Goal: Navigation & Orientation: Find specific page/section

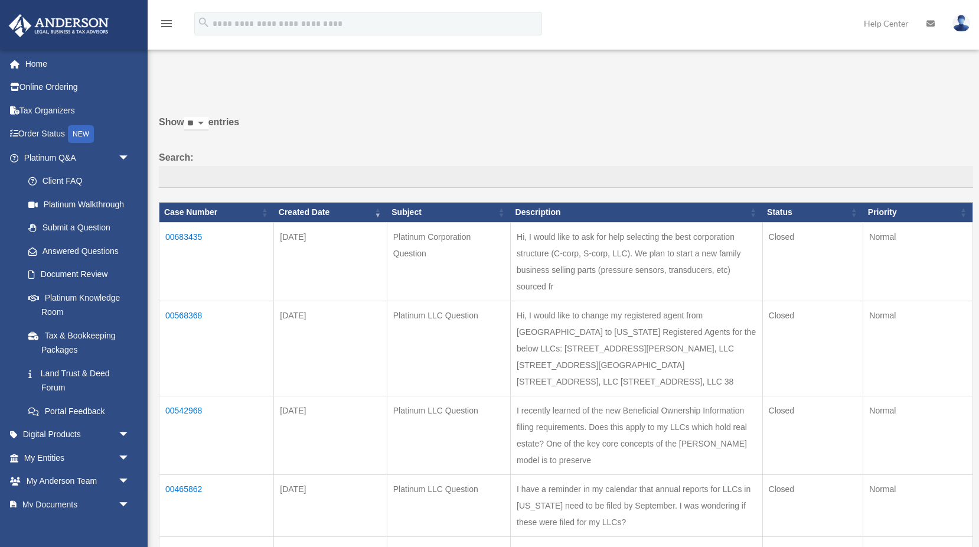
scroll to position [126, 0]
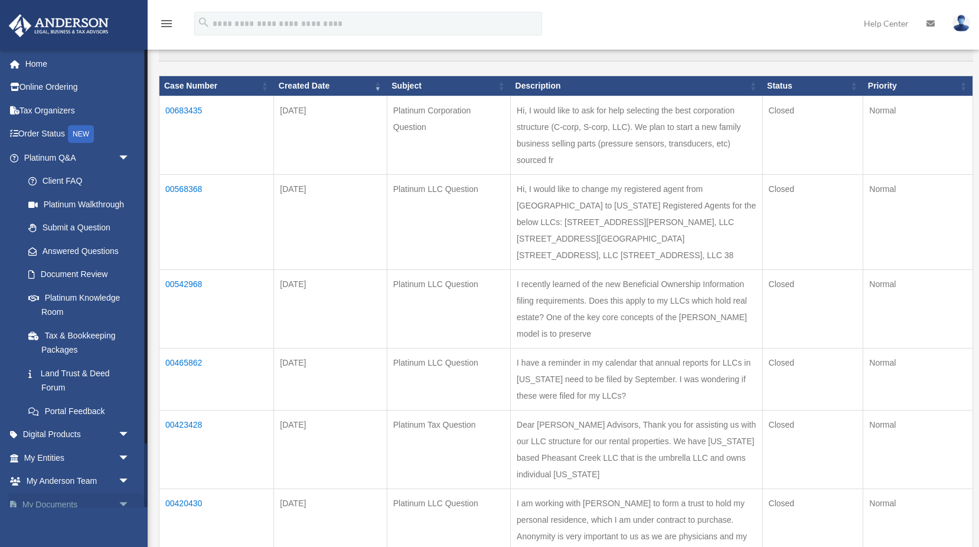
click at [56, 500] on link "My Documents arrow_drop_down" at bounding box center [77, 505] width 139 height 24
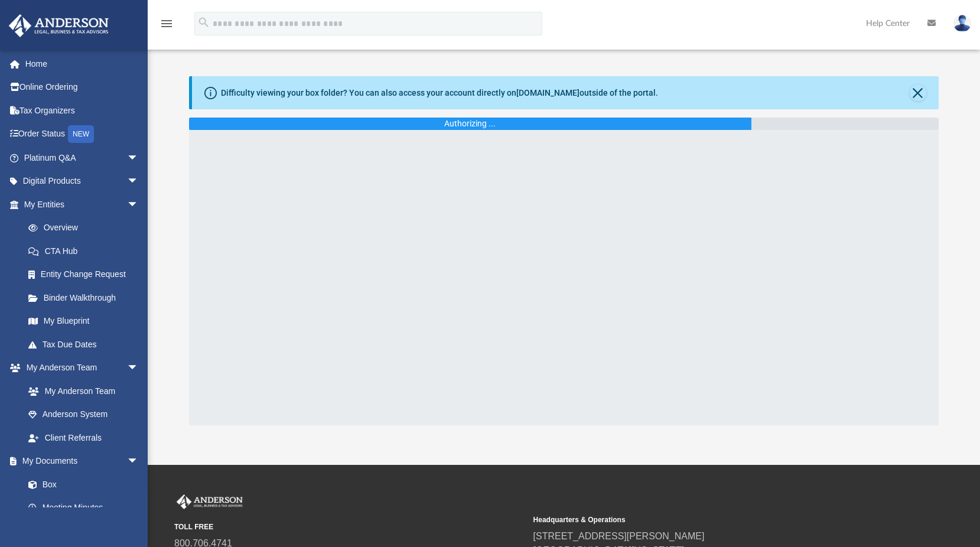
click at [528, 84] on div "Difficulty viewing your box folder? You can also access your account directly o…" at bounding box center [565, 92] width 746 height 33
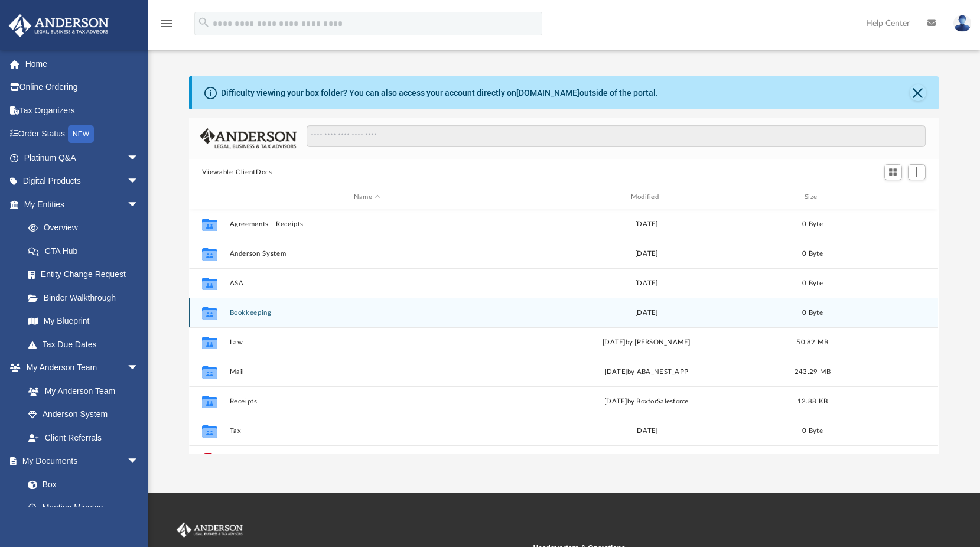
scroll to position [9, 9]
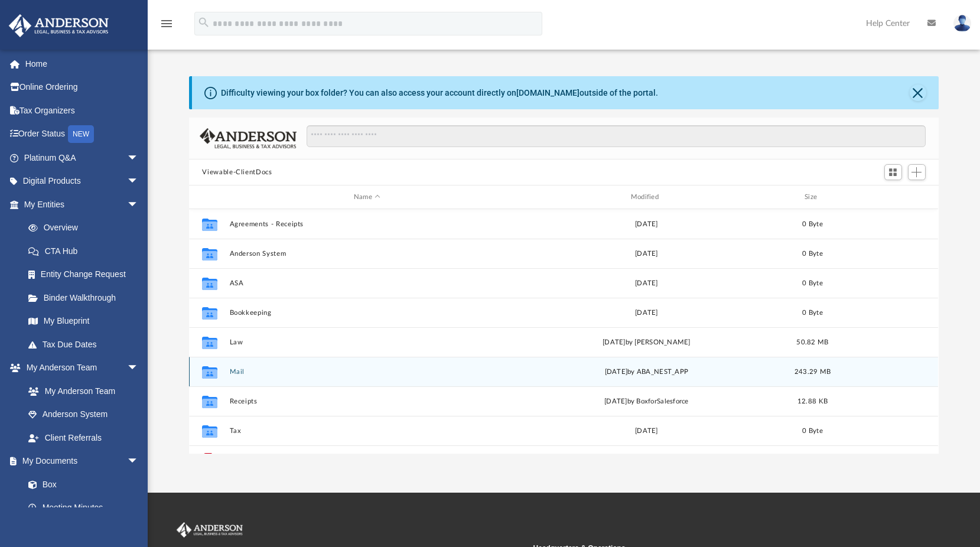
click at [229, 372] on div "Collaborated Folder Mail [DATE] by ABA_NEST_APP 243.29 MB" at bounding box center [563, 372] width 749 height 30
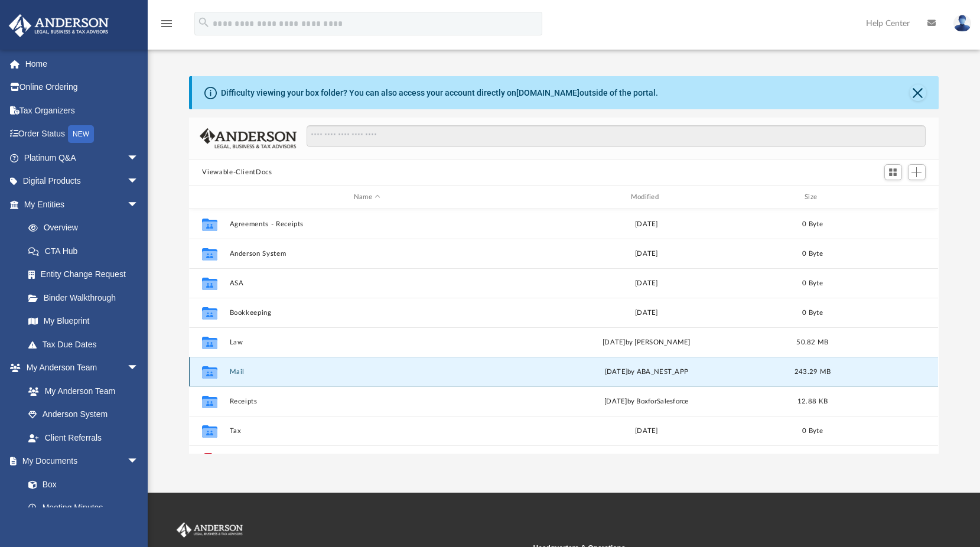
click at [236, 370] on button "Mail" at bounding box center [367, 372] width 275 height 8
click at [237, 370] on button "Mail" at bounding box center [367, 372] width 275 height 8
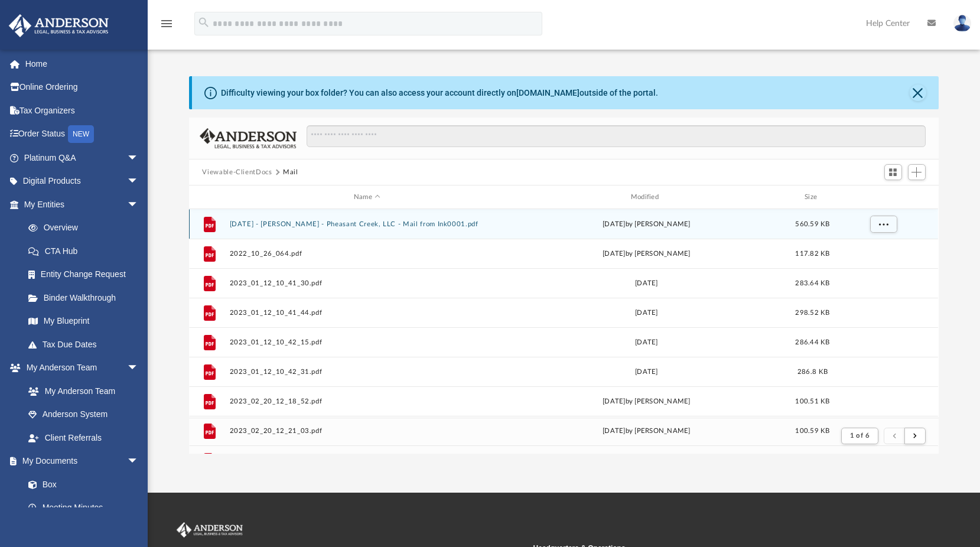
scroll to position [223, 740]
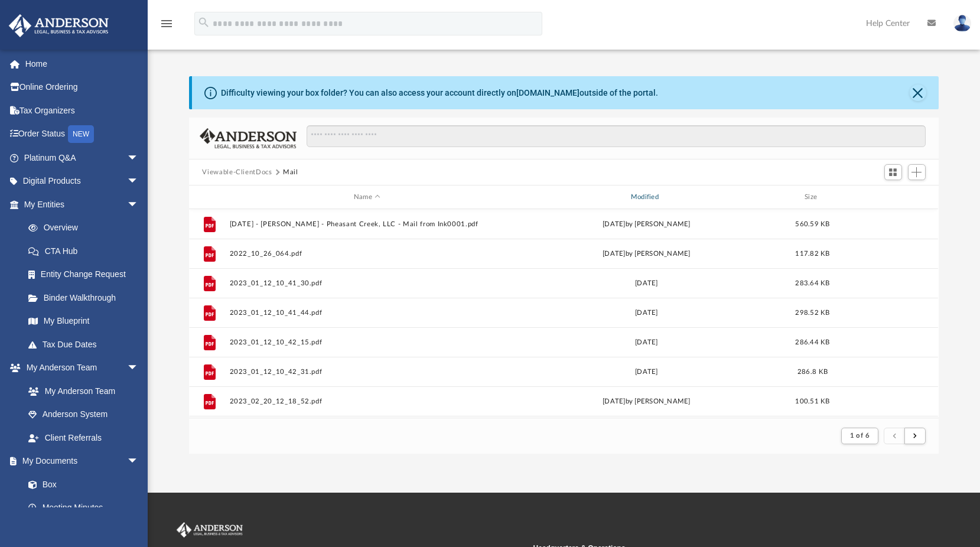
click at [645, 194] on div "Modified" at bounding box center [646, 197] width 275 height 11
click at [643, 197] on div "Modified" at bounding box center [646, 197] width 275 height 11
click at [633, 194] on div "Modified" at bounding box center [646, 197] width 275 height 11
